Goal: Transaction & Acquisition: Purchase product/service

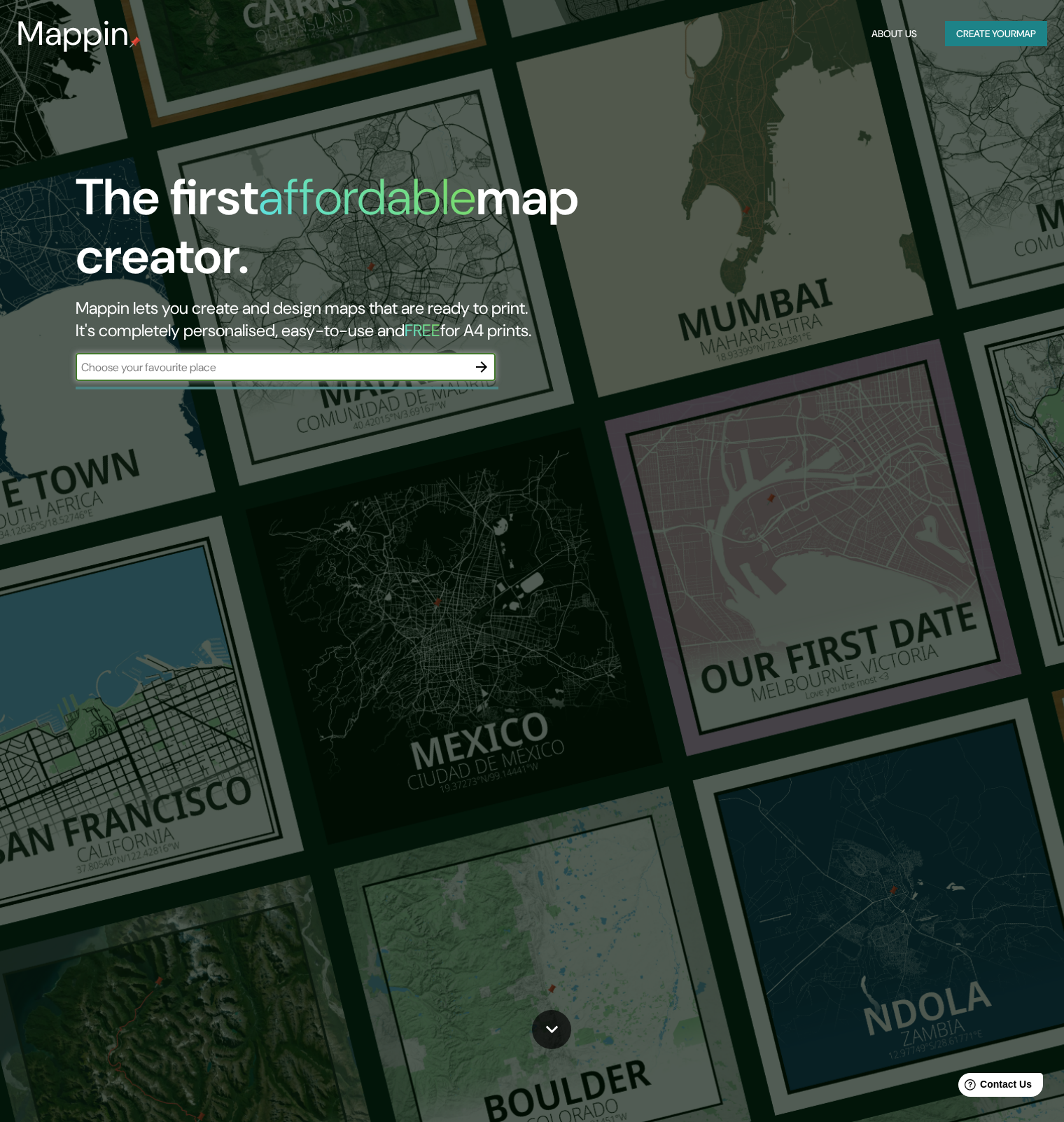
click at [267, 365] on input "text" at bounding box center [272, 367] width 392 height 16
click at [290, 362] on input "text" at bounding box center [272, 367] width 392 height 16
type input "pirkkala"
click at [485, 373] on icon "button" at bounding box center [482, 367] width 17 height 17
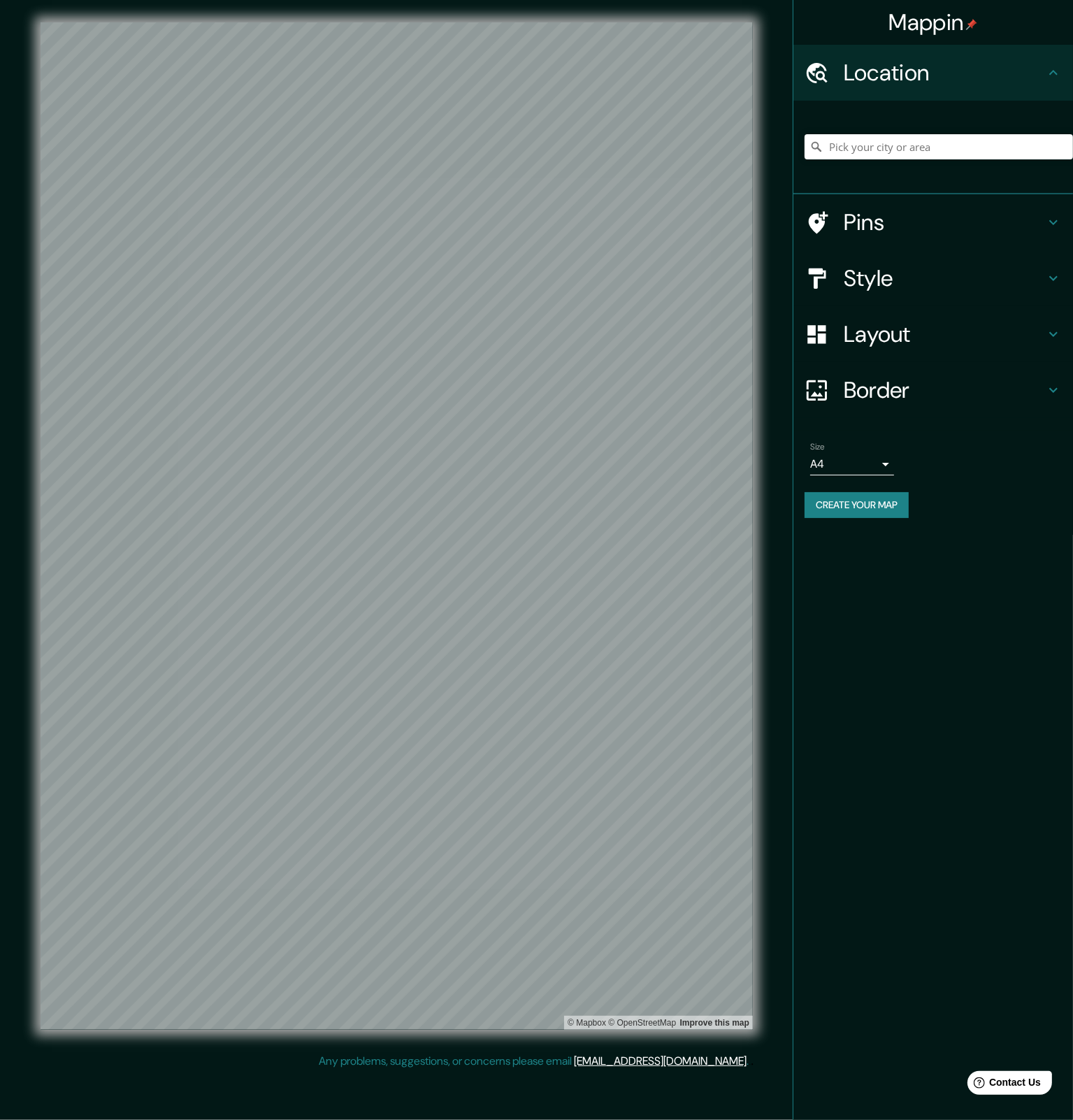
click at [1035, 82] on h4 "Location" at bounding box center [944, 72] width 201 height 28
click at [911, 135] on input "Pick your city or area" at bounding box center [938, 147] width 268 height 25
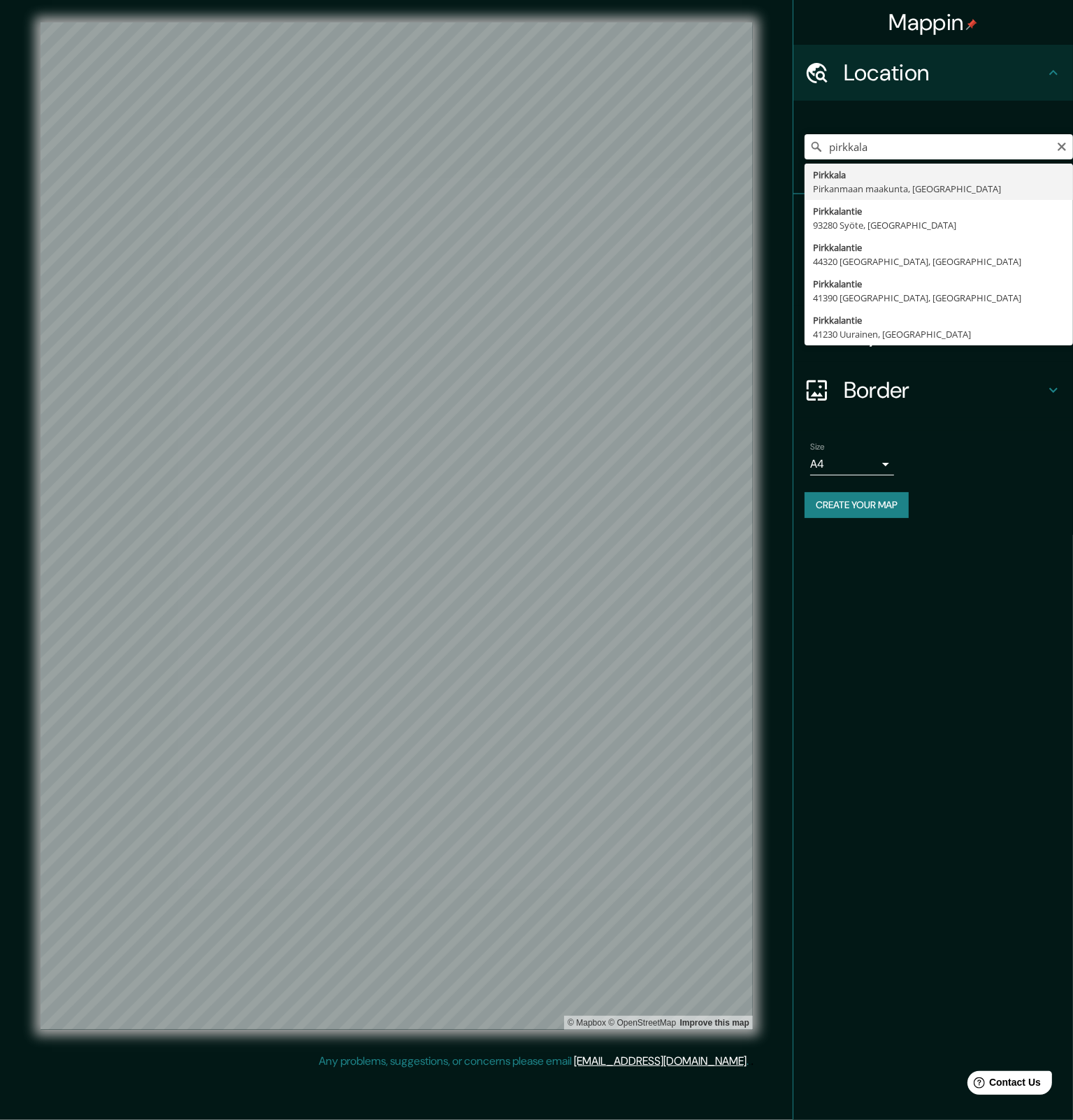
type input "Pirkkala, [GEOGRAPHIC_DATA] maakunta, [GEOGRAPHIC_DATA]"
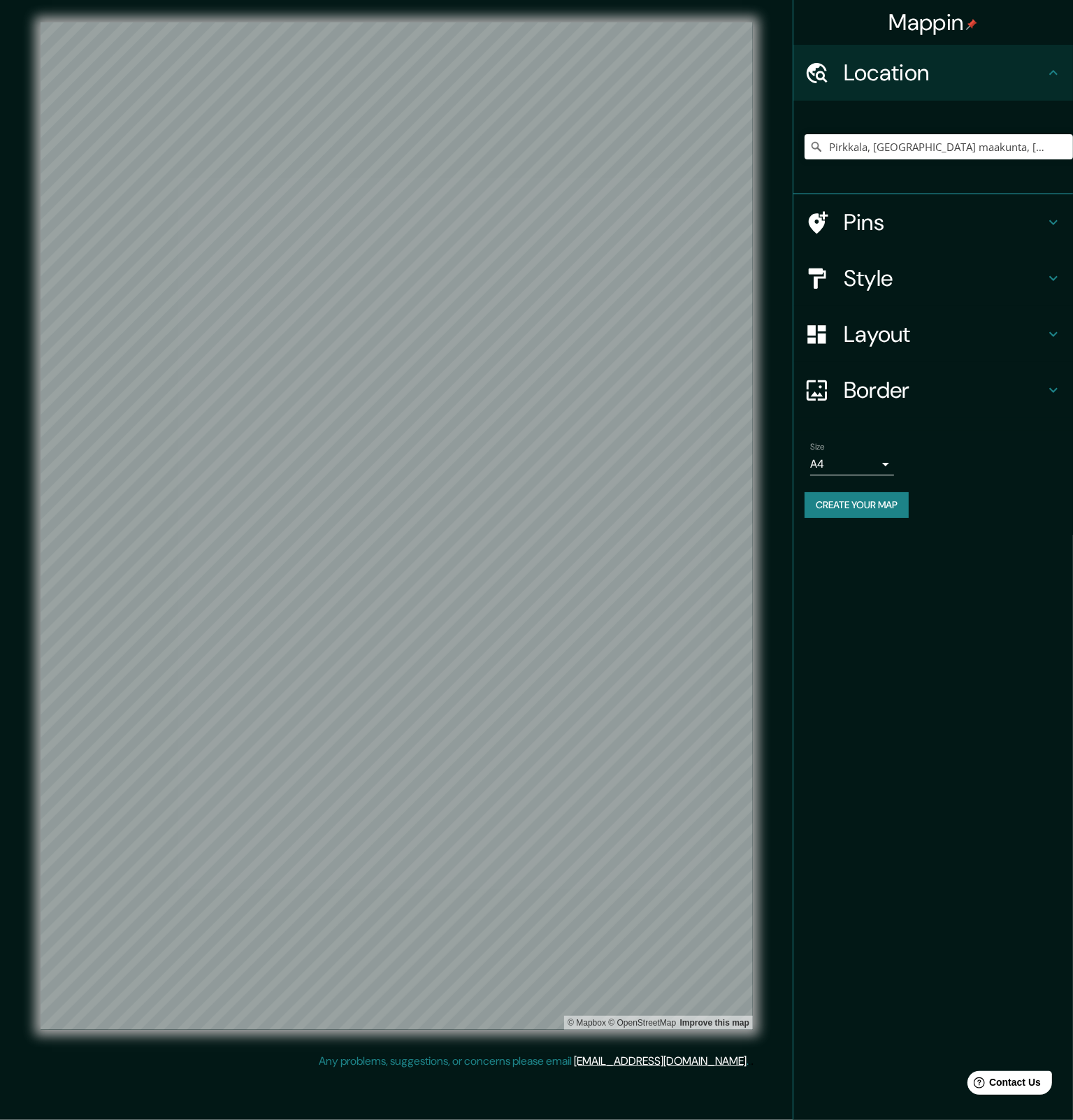
click at [769, 370] on div "© Mapbox © OpenStreetMap Improve this map" at bounding box center [397, 526] width 757 height 1053
click at [911, 281] on h4 "Style" at bounding box center [944, 278] width 201 height 28
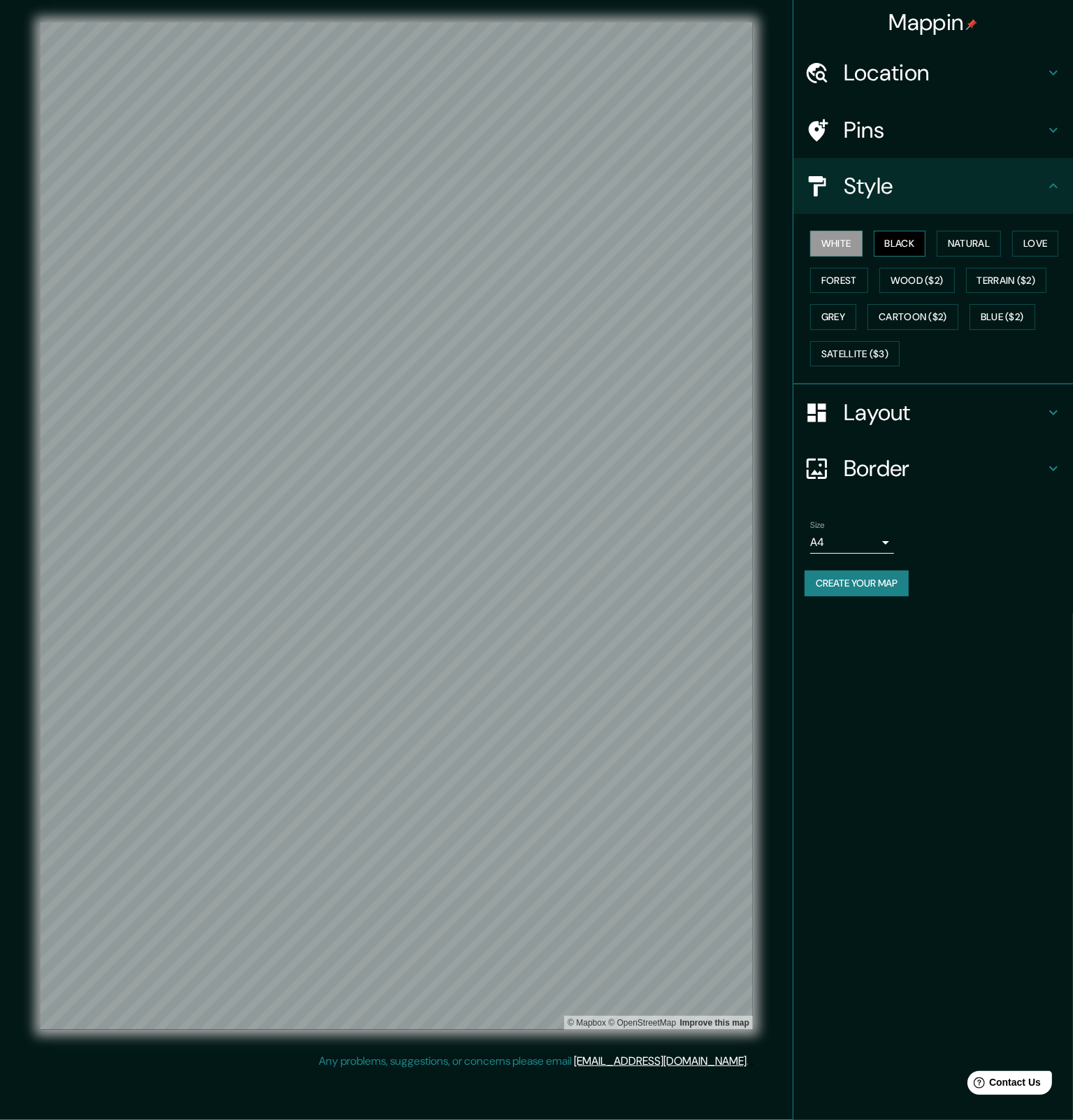
click at [902, 246] on button "Black" at bounding box center [900, 244] width 53 height 26
click at [979, 239] on button "Natural" at bounding box center [969, 244] width 64 height 26
click at [1055, 241] on button "Love" at bounding box center [1035, 244] width 46 height 26
click at [845, 286] on button "Forest" at bounding box center [839, 281] width 58 height 26
click at [912, 281] on button "Wood ($2)" at bounding box center [917, 281] width 75 height 26
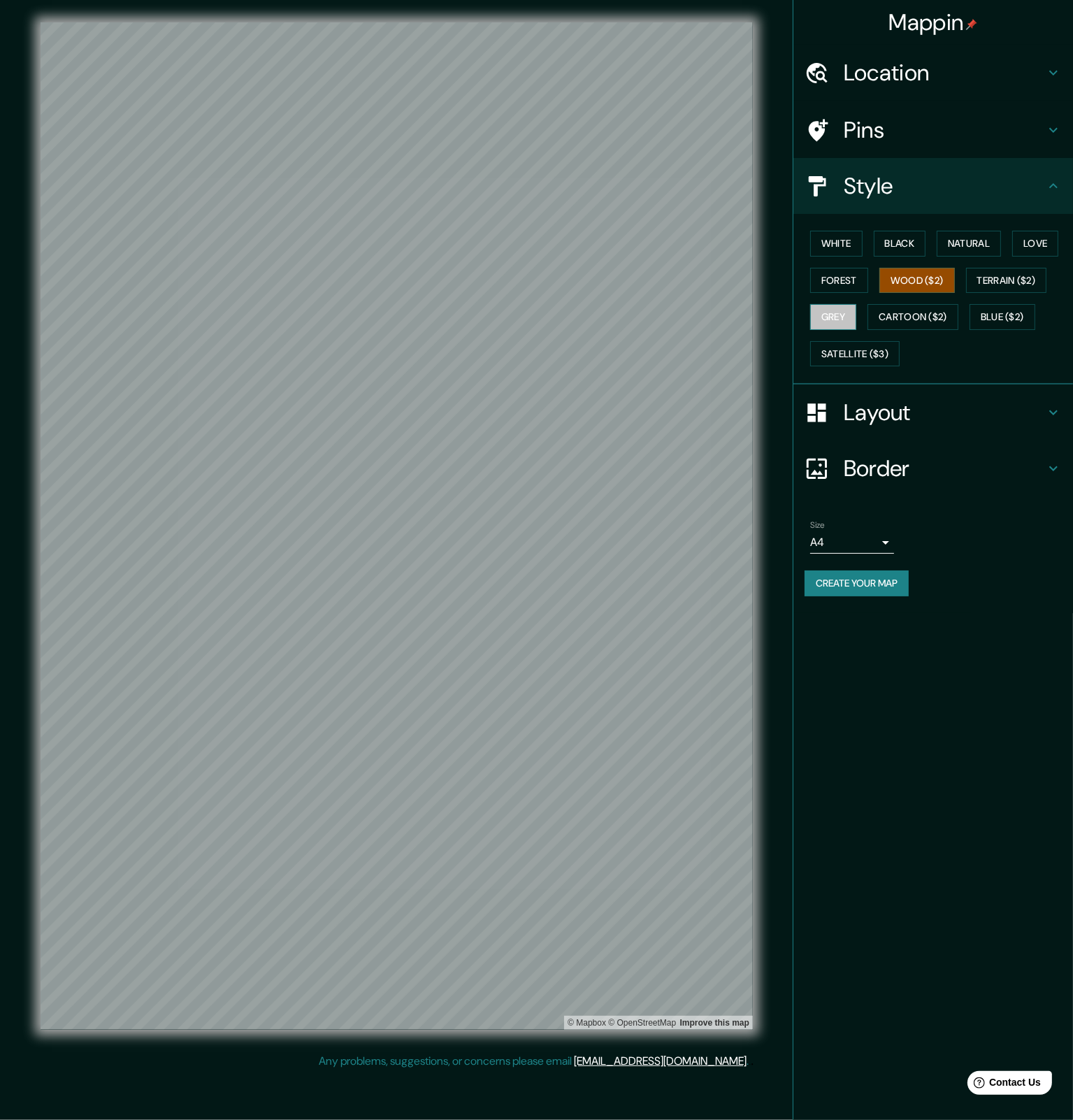
click at [829, 311] on button "Grey" at bounding box center [833, 317] width 46 height 26
click at [845, 242] on button "White" at bounding box center [837, 244] width 53 height 26
click at [885, 539] on body "Mappin Location [GEOGRAPHIC_DATA], [GEOGRAPHIC_DATA] maakunta, [GEOGRAPHIC_DATA…" at bounding box center [536, 560] width 1073 height 1120
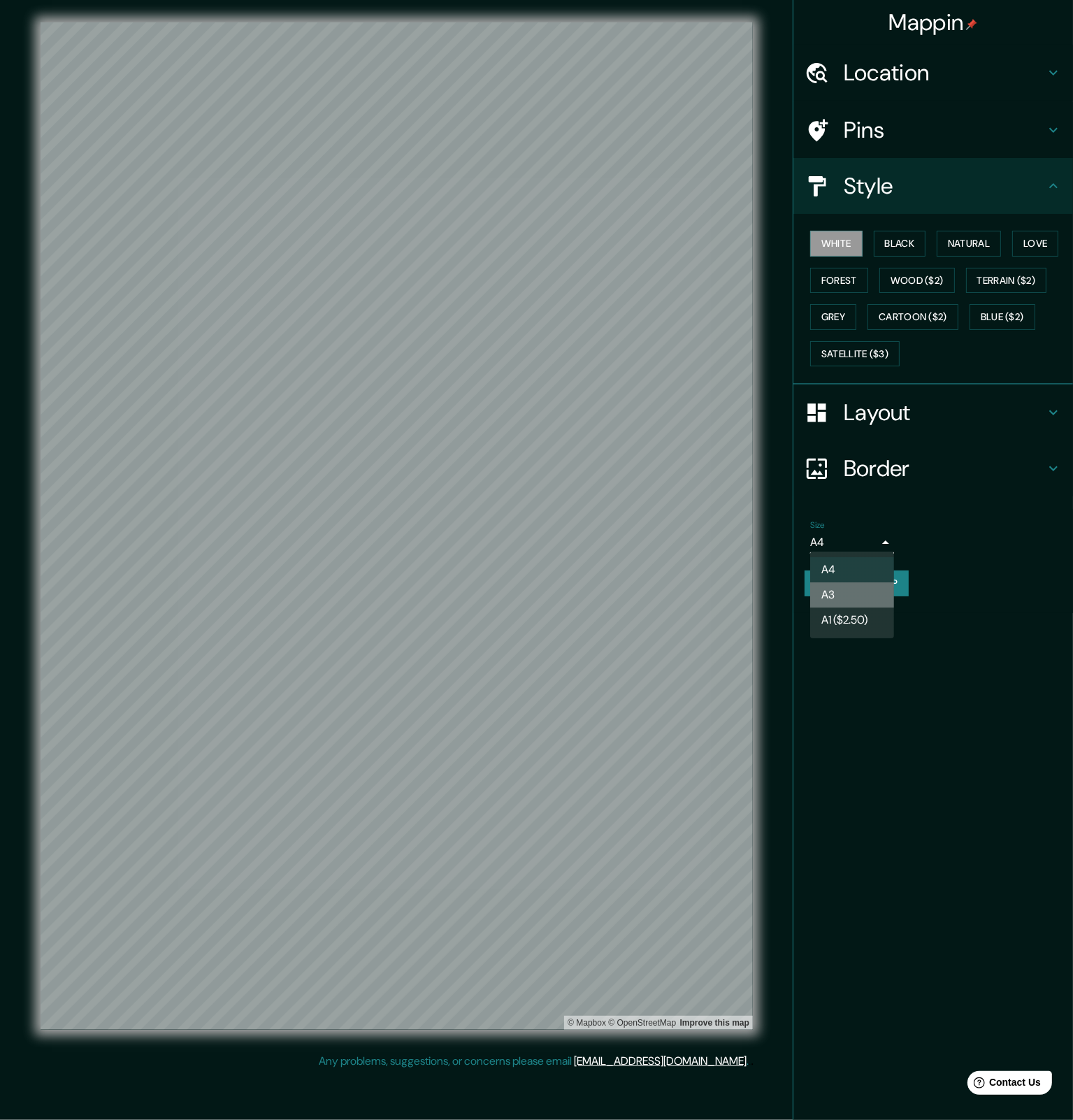
click at [859, 599] on li "A3" at bounding box center [852, 595] width 84 height 25
type input "a4"
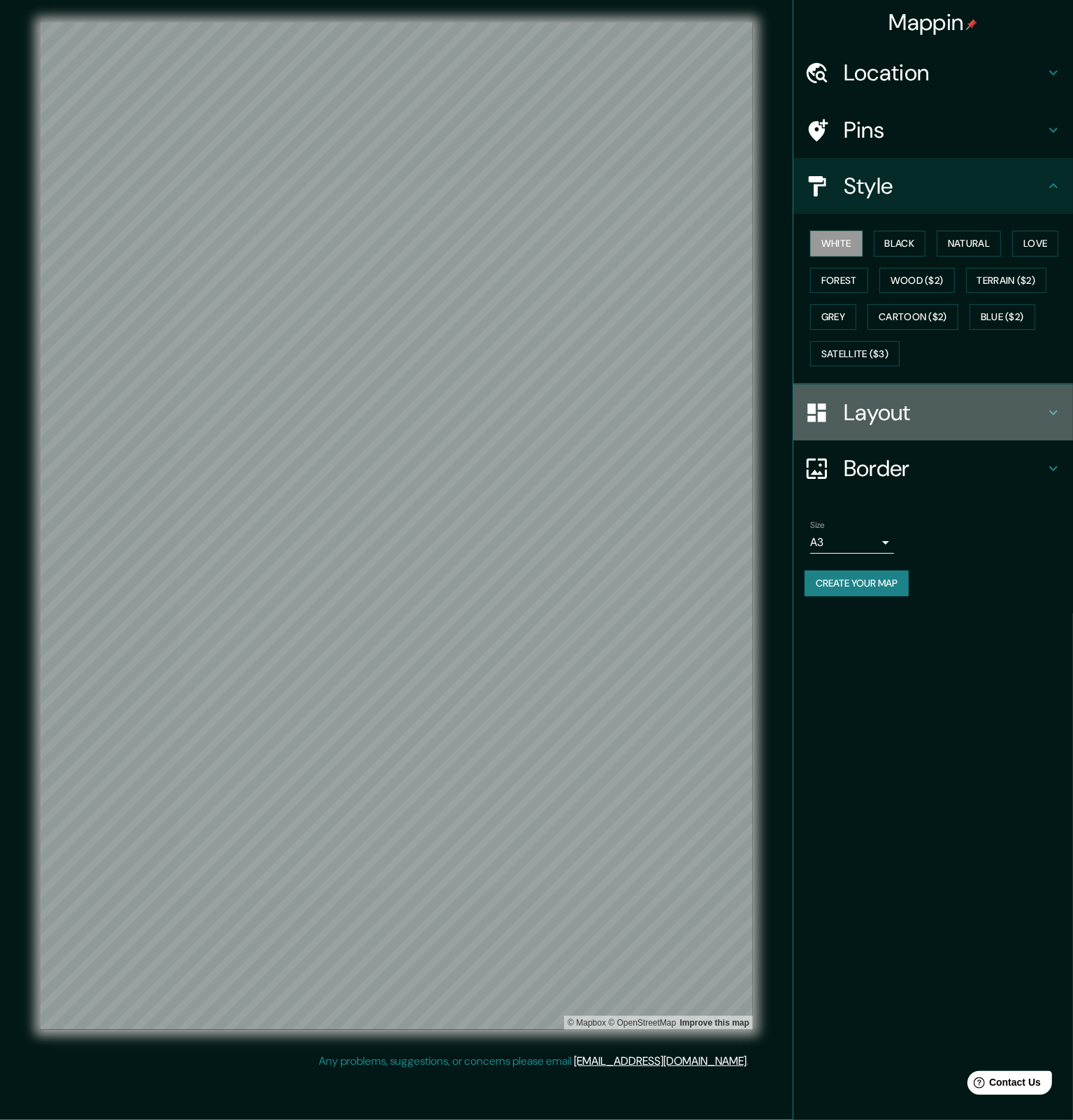
click at [932, 409] on h4 "Layout" at bounding box center [944, 412] width 201 height 28
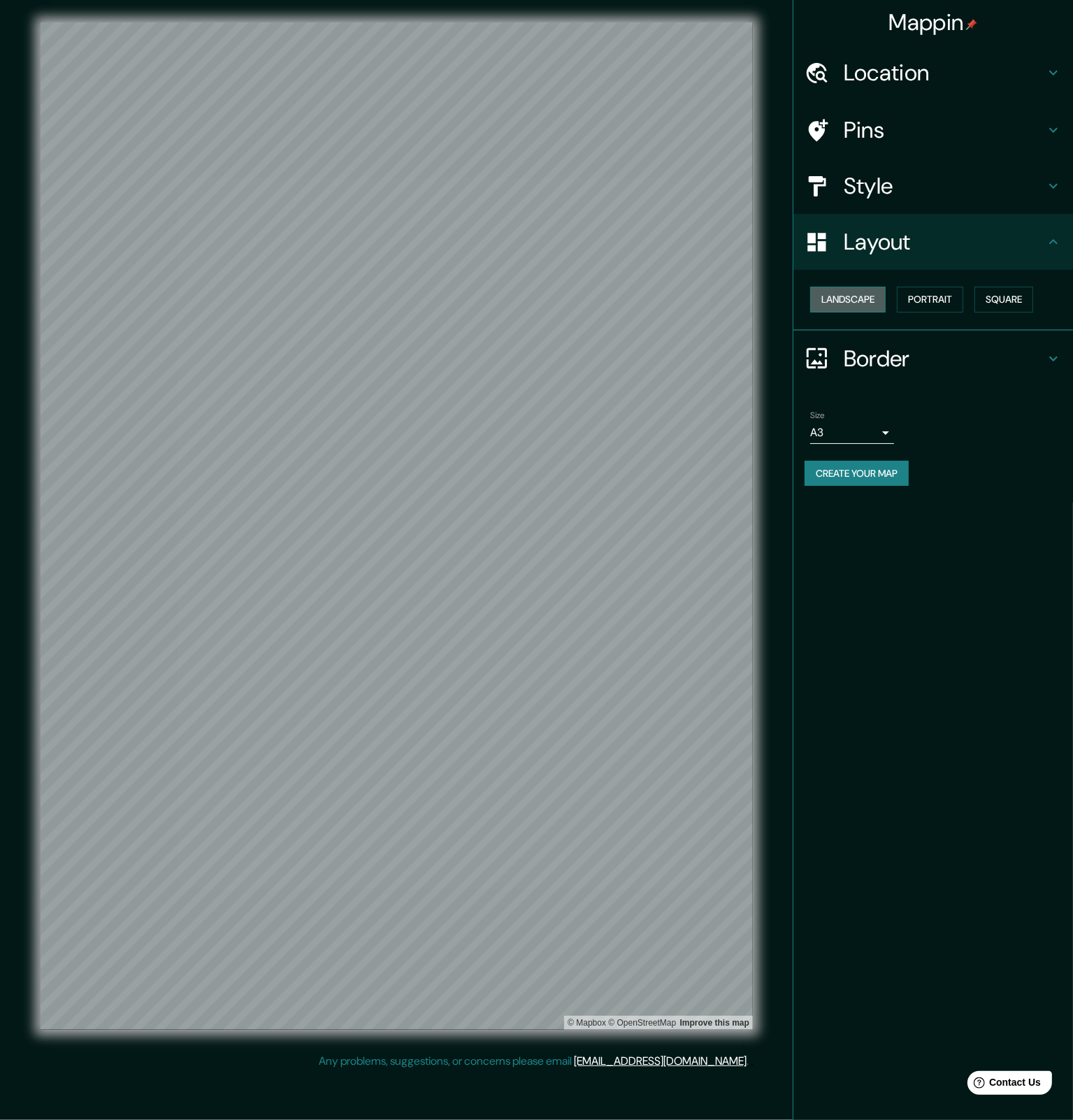
click at [864, 299] on button "Landscape" at bounding box center [848, 300] width 75 height 26
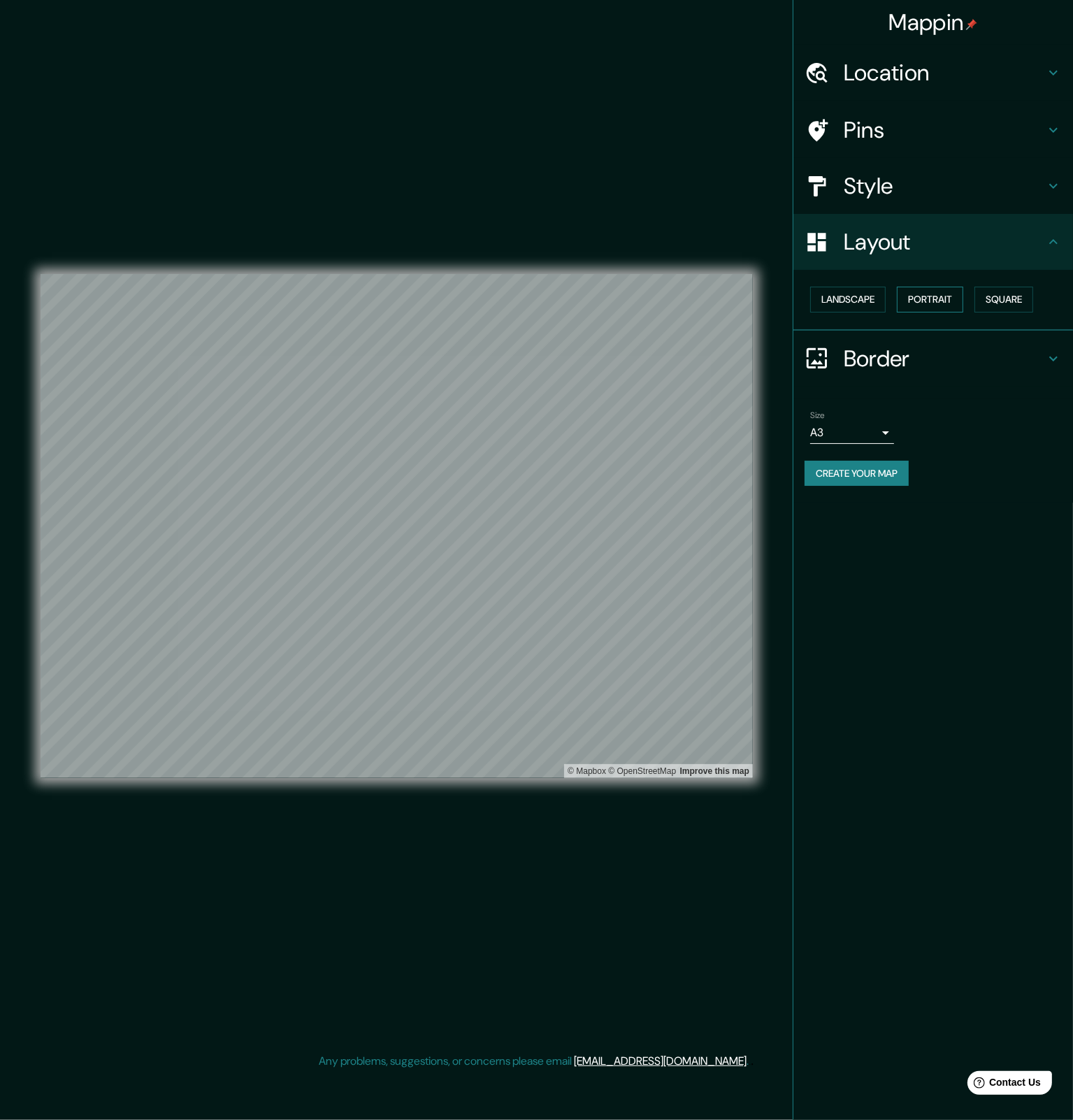
click at [944, 296] on button "Portrait" at bounding box center [930, 300] width 66 height 26
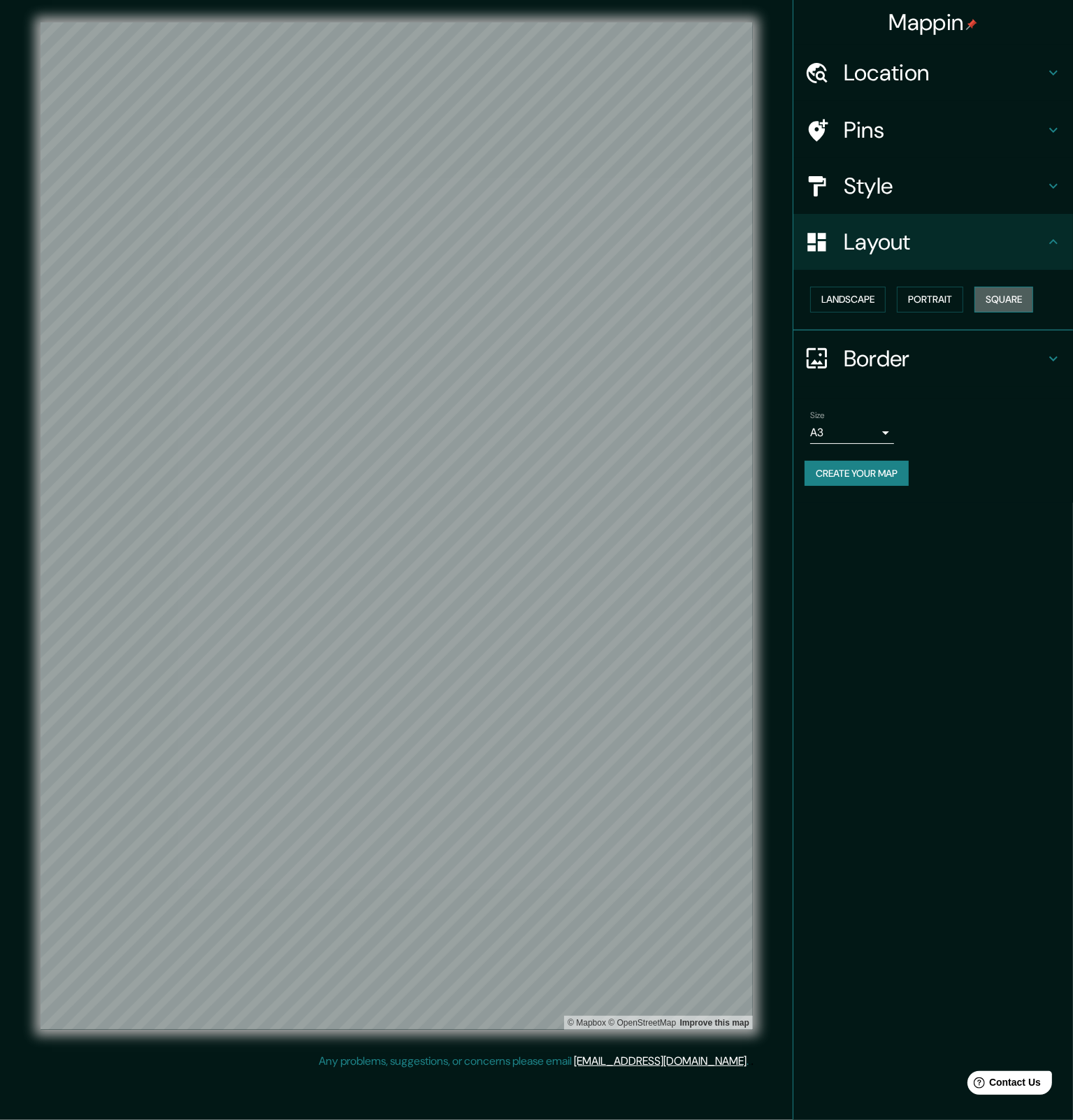
click at [998, 299] on button "Square" at bounding box center [1004, 300] width 58 height 26
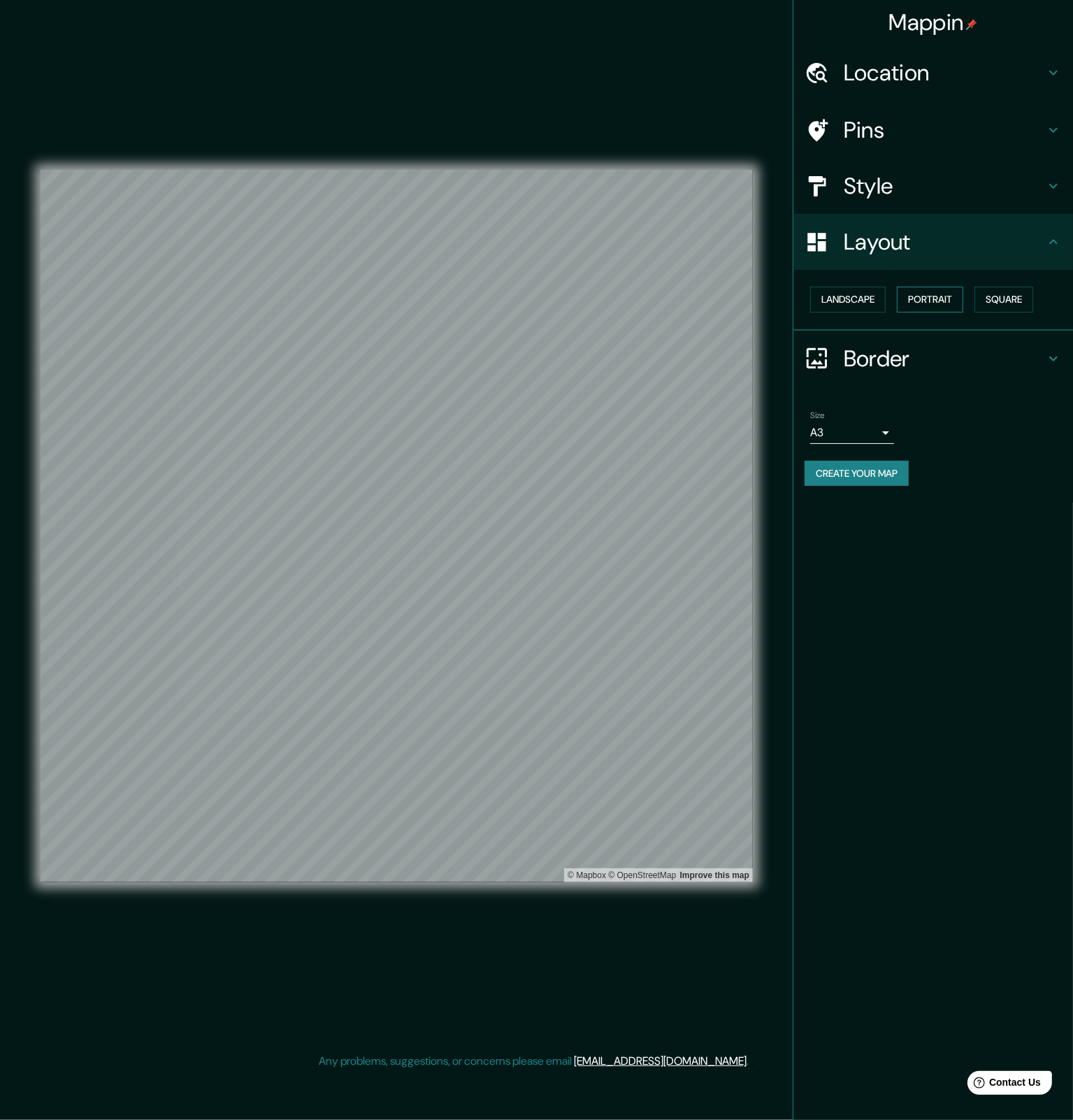
click at [947, 302] on button "Portrait" at bounding box center [930, 300] width 66 height 26
